Goal: Information Seeking & Learning: Learn about a topic

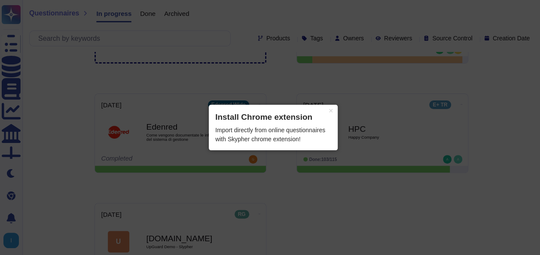
scroll to position [107, 0]
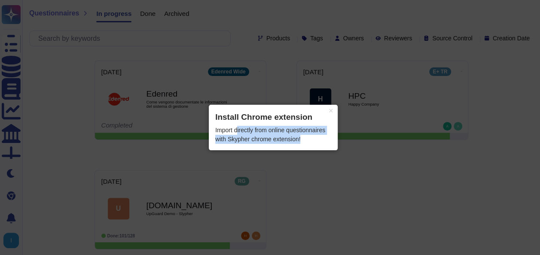
drag, startPoint x: 238, startPoint y: 130, endPoint x: 317, endPoint y: 136, distance: 79.8
click at [317, 136] on div "Import directly from online questionnaires with Skypher chrome extension!" at bounding box center [273, 135] width 116 height 18
drag, startPoint x: 317, startPoint y: 136, endPoint x: 293, endPoint y: 114, distance: 32.8
click at [293, 114] on header "Install Chrome extension" at bounding box center [273, 117] width 116 height 12
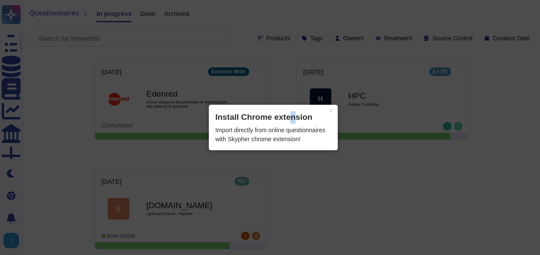
click at [329, 111] on button "×" at bounding box center [331, 111] width 14 height 12
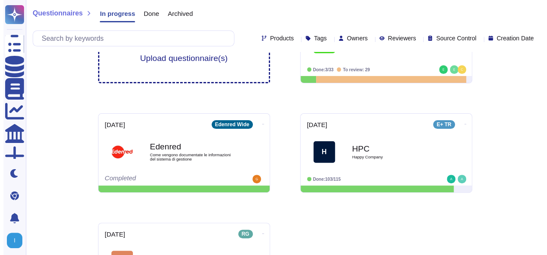
scroll to position [0, 0]
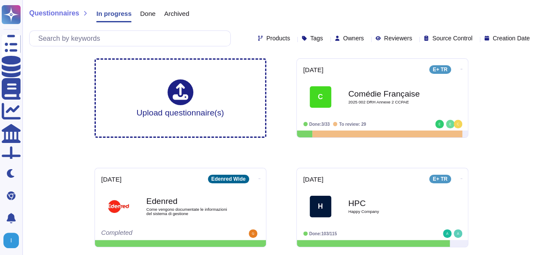
click at [66, 15] on span "Questionnaires" at bounding box center [54, 13] width 50 height 7
click at [55, 13] on span "Questionnaires" at bounding box center [54, 13] width 50 height 7
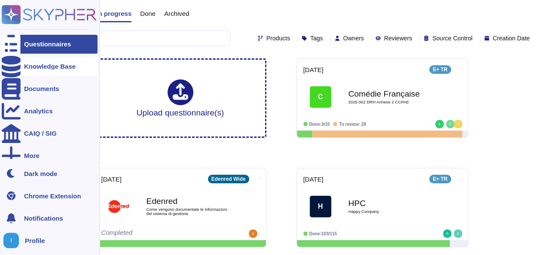
click at [52, 69] on div "Knowledge Base" at bounding box center [50, 66] width 52 height 6
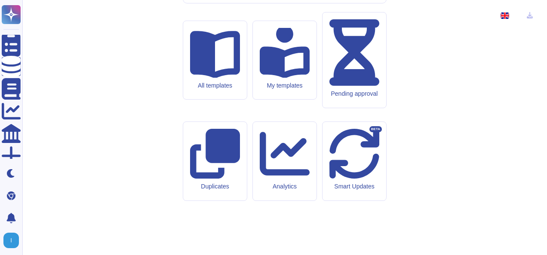
click at [107, 90] on div "Edenred Security knowledge base All templates My templates Pending approval Dup…" at bounding box center [284, 128] width 511 height 242
